Goal: Navigation & Orientation: Find specific page/section

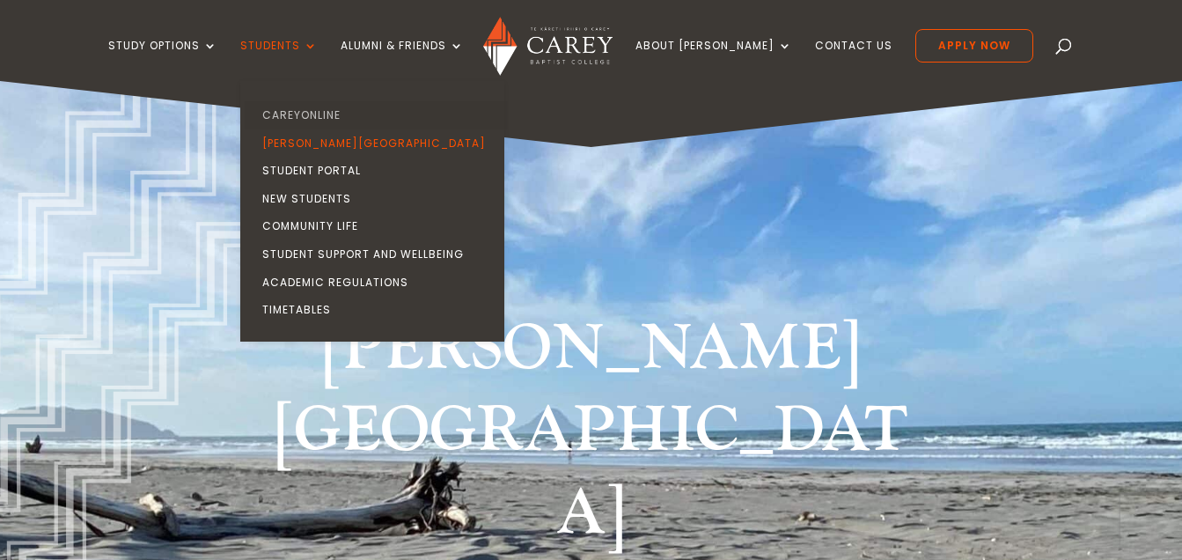
click at [340, 107] on link "CareyOnline" at bounding box center [377, 115] width 264 height 28
click at [350, 172] on link "Student Portal" at bounding box center [377, 171] width 264 height 28
